Goal: Find specific page/section: Find specific page/section

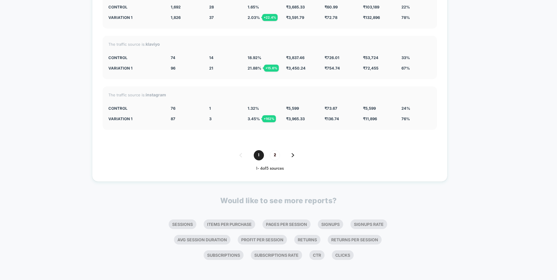
scroll to position [2178, 0]
click at [279, 153] on span "2" at bounding box center [275, 155] width 10 height 10
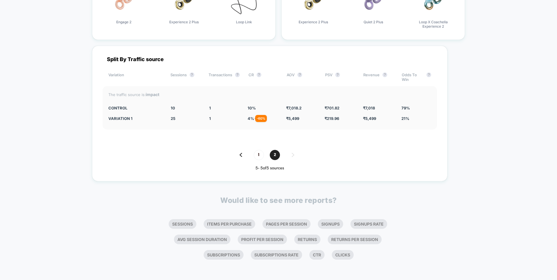
scroll to position [2026, 0]
click at [256, 155] on span "1" at bounding box center [259, 155] width 10 height 10
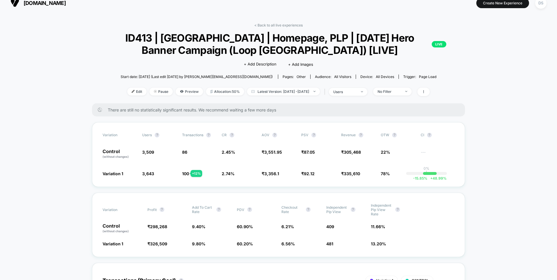
scroll to position [0, 0]
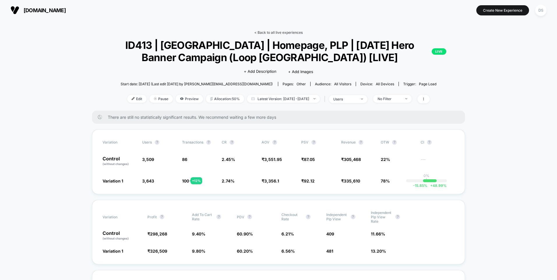
click at [267, 33] on link "< Back to all live experiences" at bounding box center [278, 32] width 48 height 4
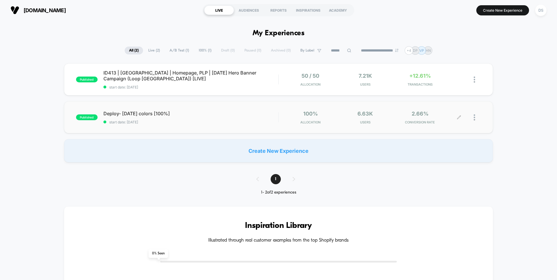
click at [376, 122] on span "Users" at bounding box center [365, 122] width 52 height 4
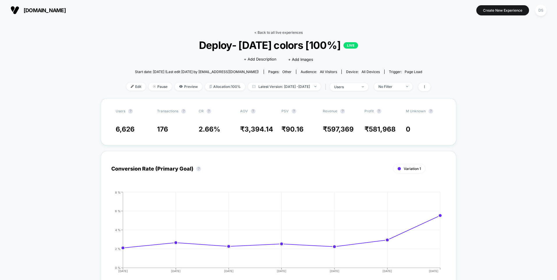
click at [291, 31] on link "< Back to all live experiences" at bounding box center [278, 32] width 48 height 4
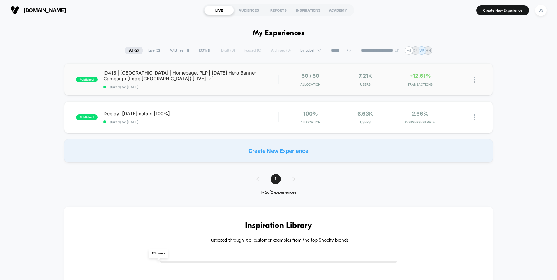
click at [180, 71] on span "ID413 | [GEOGRAPHIC_DATA] | Homepage, PLP | [DATE] Hero Banner Campaign (Loop […" at bounding box center [190, 76] width 175 height 12
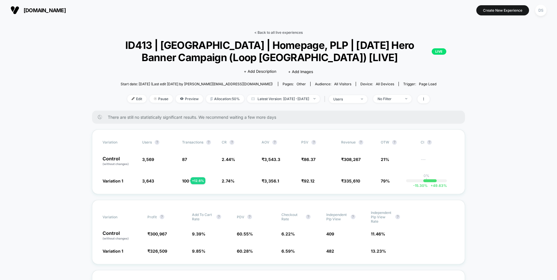
click at [273, 34] on link "< Back to all live experiences" at bounding box center [278, 32] width 48 height 4
